Goal: Task Accomplishment & Management: Use online tool/utility

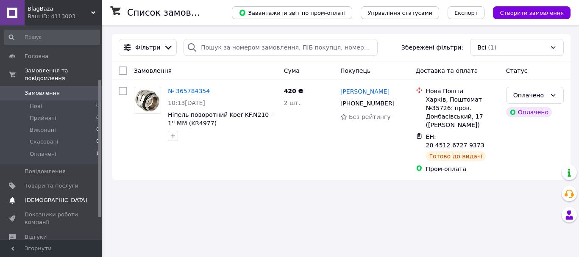
scroll to position [85, 0]
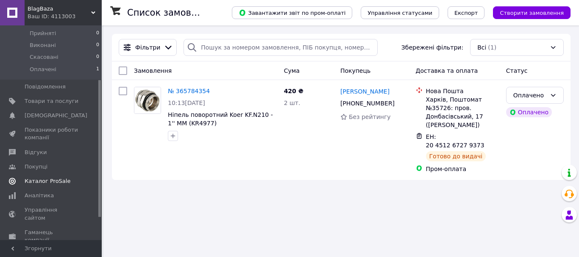
click at [42, 178] on span "Каталог ProSale" at bounding box center [48, 182] width 46 height 8
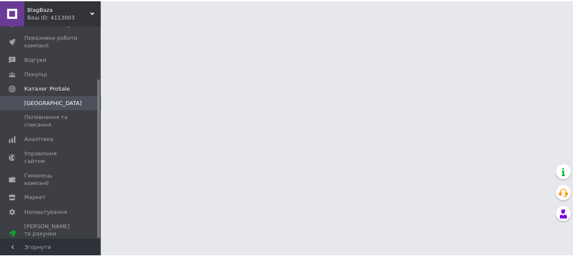
scroll to position [72, 0]
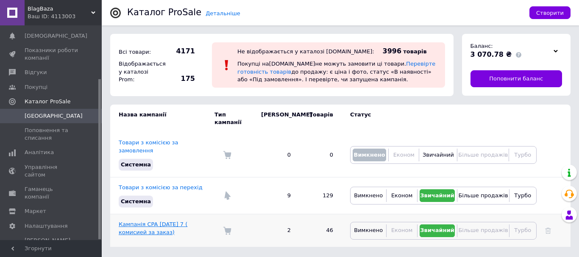
click at [160, 221] on link "Кампанія CPA [DATE] 7 ( комисией за заказ)" at bounding box center [153, 228] width 69 height 14
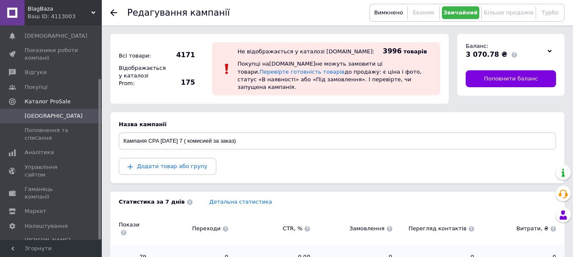
scroll to position [155, 0]
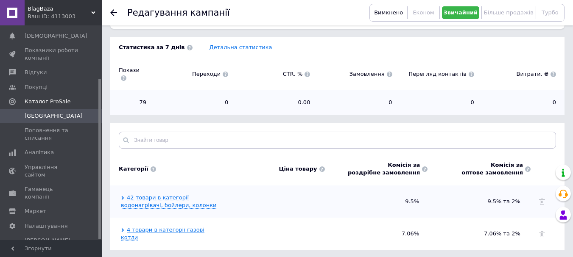
click at [134, 227] on link "4 товари в категорії газові котли" at bounding box center [162, 234] width 83 height 14
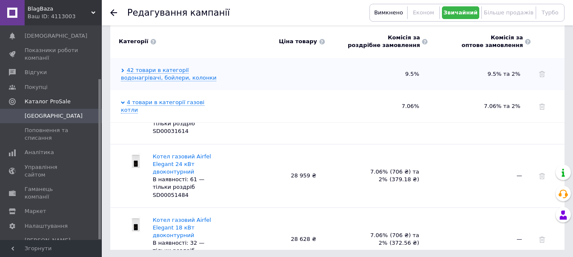
scroll to position [0, 0]
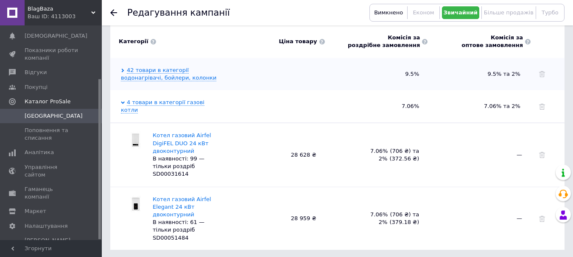
click at [68, 117] on span "[GEOGRAPHIC_DATA]" at bounding box center [52, 116] width 54 height 8
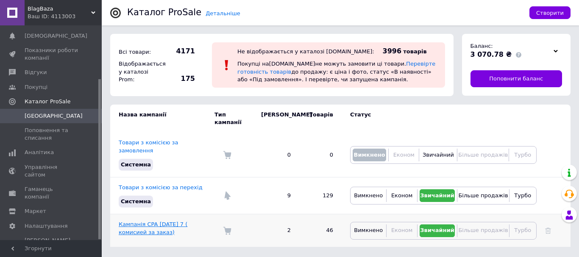
click at [150, 221] on link "Кампанія CPA [DATE] 7 ( комисией за заказ)" at bounding box center [153, 228] width 69 height 14
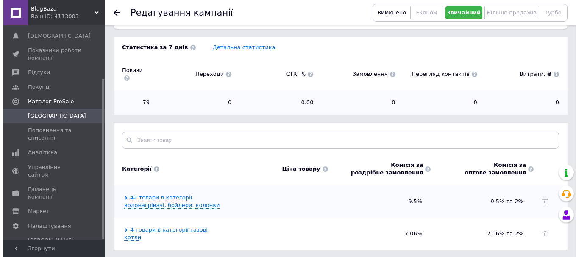
scroll to position [70, 0]
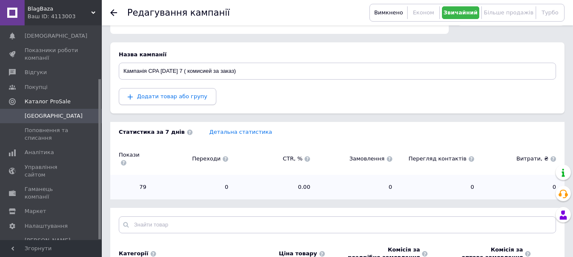
click at [161, 93] on span "Додати товар або групу" at bounding box center [168, 97] width 80 height 8
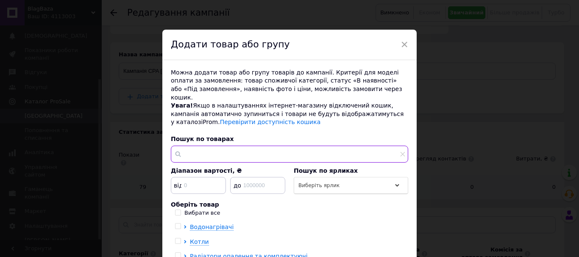
click at [239, 149] on input "text" at bounding box center [289, 154] width 237 height 17
paste input "[PERSON_NAME]"
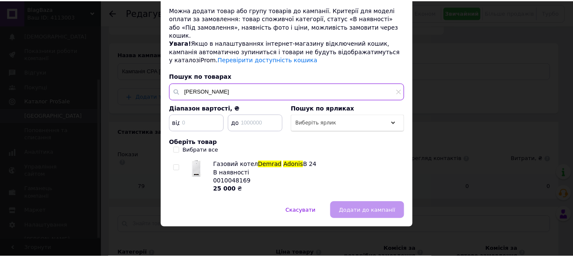
scroll to position [55, 0]
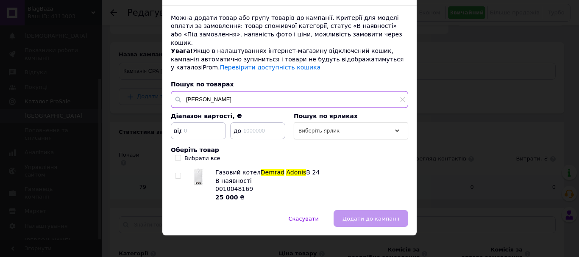
type input "[PERSON_NAME]"
click at [177, 173] on input "checkbox" at bounding box center [178, 176] width 6 height 6
checkbox input "true"
click at [372, 216] on span "Додати до кампанії" at bounding box center [370, 219] width 57 height 6
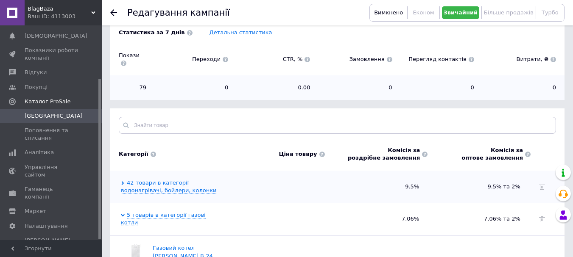
scroll to position [211, 0]
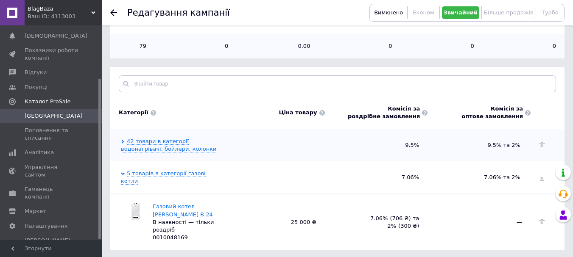
click at [61, 112] on span "[GEOGRAPHIC_DATA]" at bounding box center [52, 116] width 54 height 8
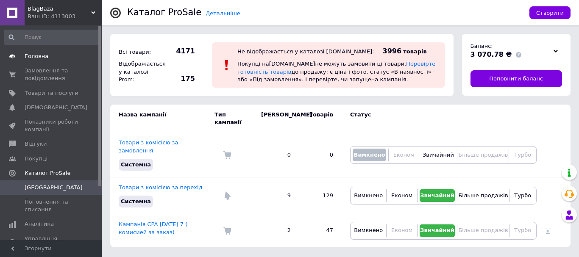
click at [44, 52] on link "Головна" at bounding box center [52, 56] width 104 height 14
